Goal: Information Seeking & Learning: Understand process/instructions

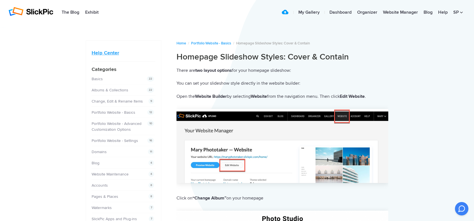
click at [110, 51] on link "Help Center" at bounding box center [105, 53] width 27 height 6
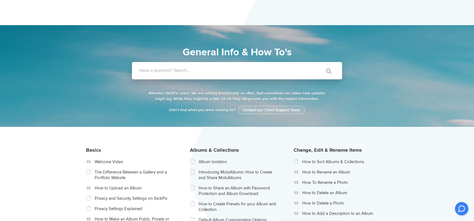
click at [208, 68] on label "Have a question? Search..." at bounding box center [244, 71] width 210 height 6
click at [208, 68] on input "Have a question? Search..." at bounding box center [225, 70] width 187 height 17
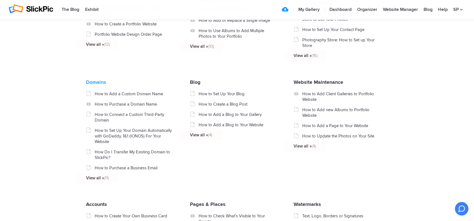
scroll to position [326, 0]
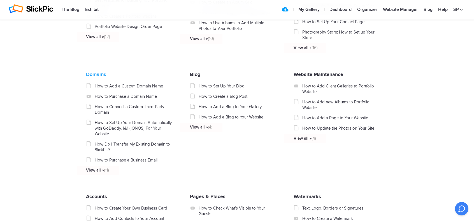
click at [104, 78] on link "Domains" at bounding box center [96, 74] width 20 height 6
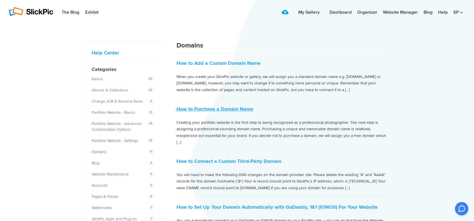
click at [225, 108] on link "How to Purchase a Domain Name" at bounding box center [214, 109] width 77 height 6
click at [213, 66] on link "How to Add a Custom Domain Name" at bounding box center [218, 63] width 84 height 6
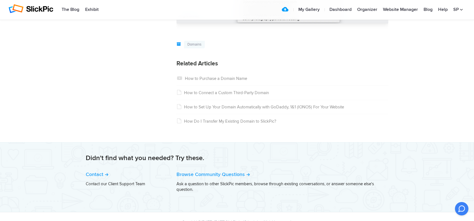
scroll to position [1073, 0]
click at [310, 221] on div "Copyright © [DATE]–[DATE] SlickPic by IQ Logic Inc. All rights reserved." at bounding box center [237, 222] width 302 height 6
click at [223, 108] on link "How to Set Up Your Domain Automatically with GoDaddy, 1&1 (IONOS) For Your Webs…" at bounding box center [259, 106] width 167 height 5
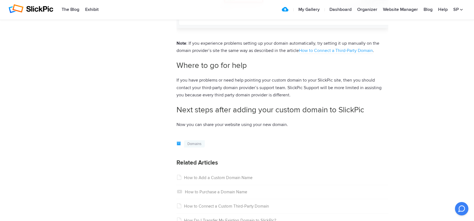
scroll to position [1213, 0]
